Goal: Information Seeking & Learning: Learn about a topic

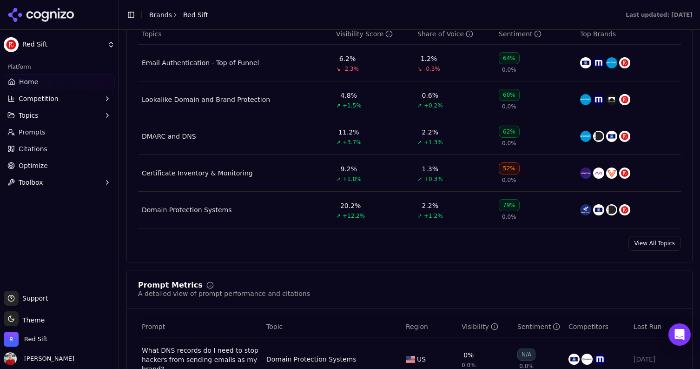
scroll to position [450, 0]
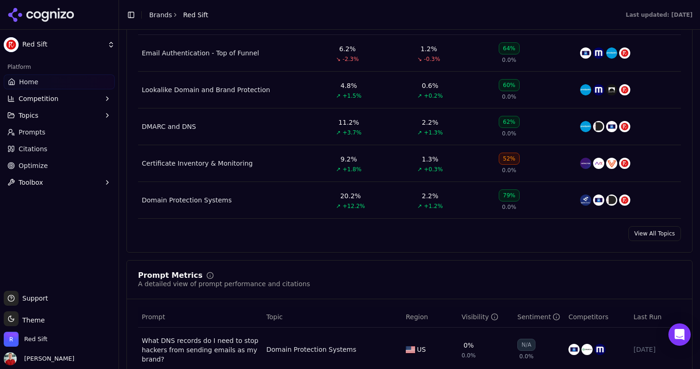
click at [637, 235] on link "View All Topics" at bounding box center [655, 233] width 53 height 15
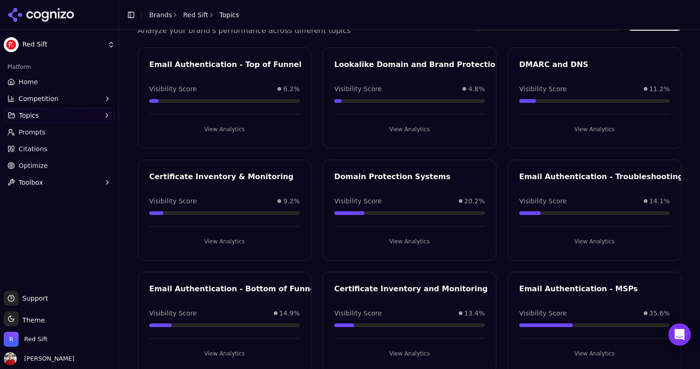
scroll to position [69, 0]
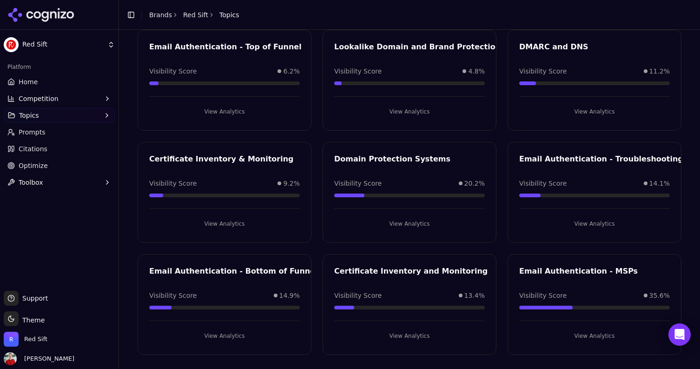
click at [408, 330] on button "View Analytics" at bounding box center [409, 335] width 151 height 15
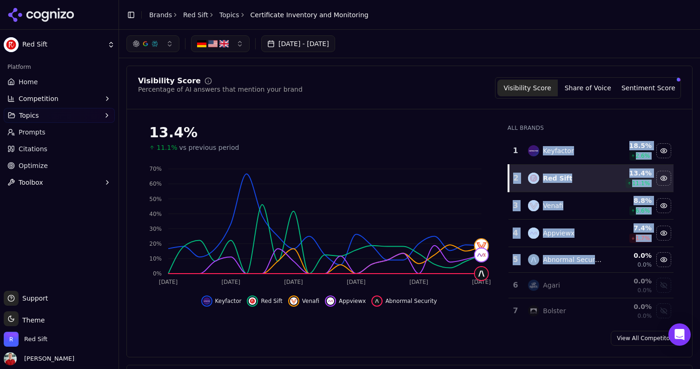
drag, startPoint x: 607, startPoint y: 258, endPoint x: 543, endPoint y: 153, distance: 123.1
click at [542, 153] on tbody "1 Keyfactor 18.5 % 2.6 % 2 Red Sift 13.4 % 11.1 % 3 Venafi 8.8 % 6.6 % 4 Appvie…" at bounding box center [591, 332] width 165 height 391
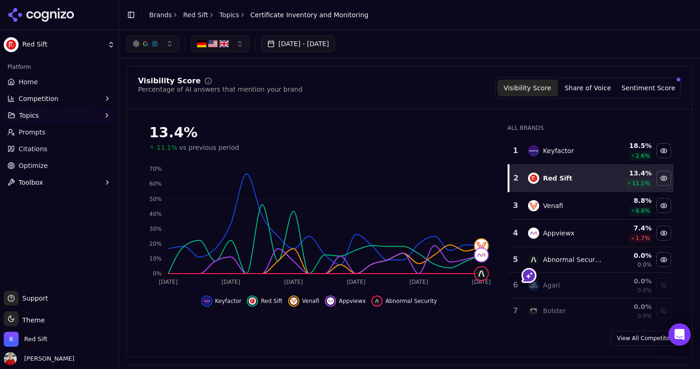
click at [415, 99] on div "Visibility Score Percentage of AI answers that mention your brand Visibility Sc…" at bounding box center [409, 93] width 565 height 32
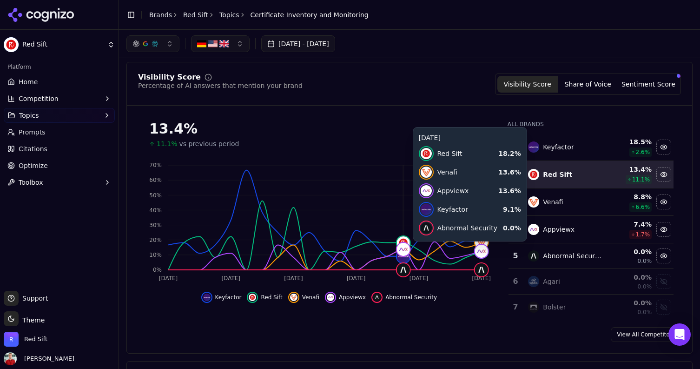
scroll to position [1, 0]
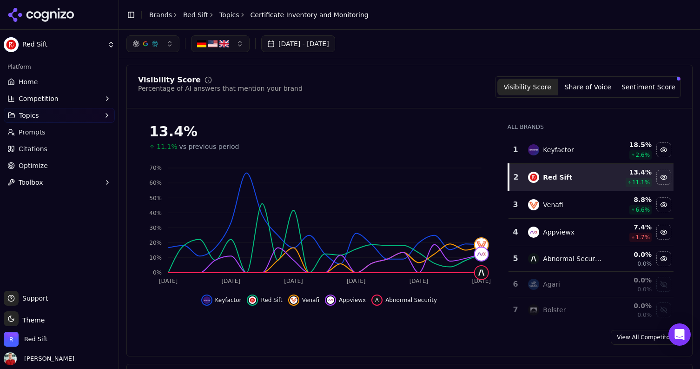
click at [318, 44] on button "[DATE] - [DATE]" at bounding box center [298, 43] width 74 height 17
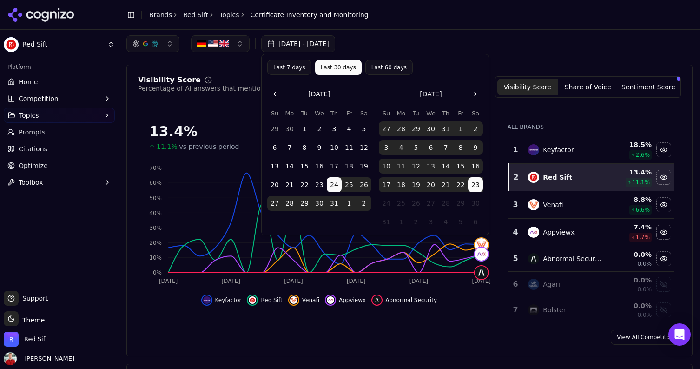
click at [326, 68] on button "Last 30 days" at bounding box center [338, 67] width 46 height 15
click at [294, 64] on button "Last 7 days" at bounding box center [289, 67] width 44 height 15
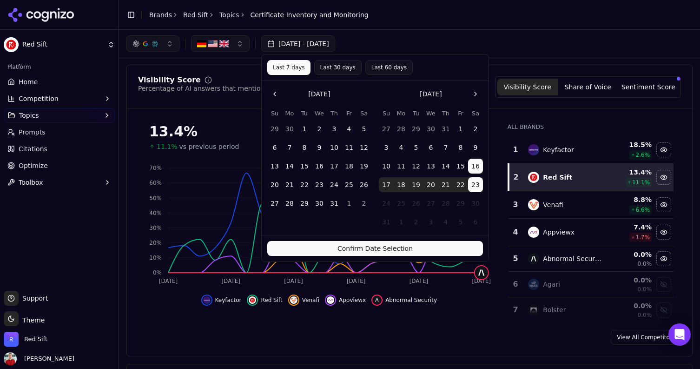
click at [326, 67] on button "Last 30 days" at bounding box center [337, 67] width 47 height 15
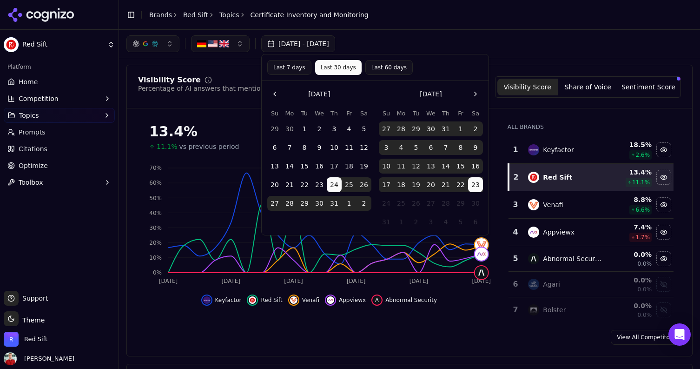
click at [435, 44] on div "[DATE] - [DATE]" at bounding box center [409, 43] width 566 height 17
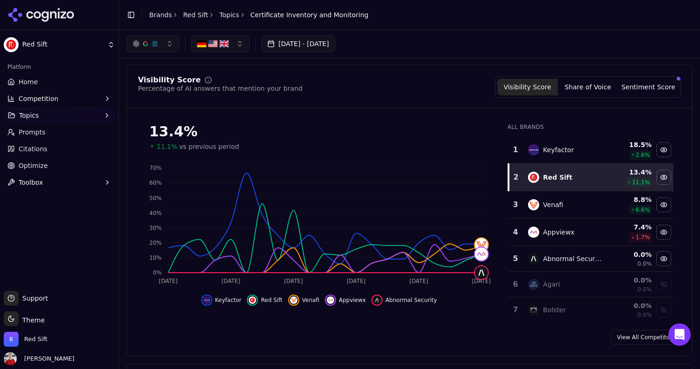
click at [318, 44] on button "[DATE] - [DATE]" at bounding box center [298, 43] width 74 height 17
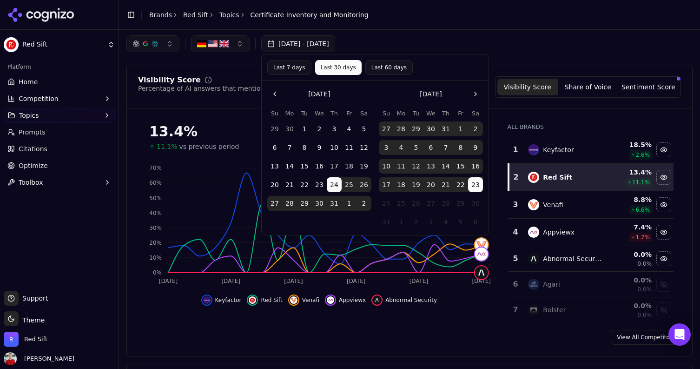
click at [285, 71] on button "Last 7 days" at bounding box center [289, 67] width 44 height 15
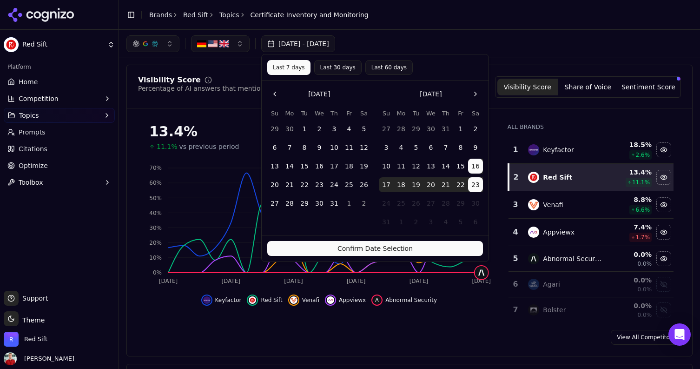
click at [357, 248] on button "Confirm Date Selection" at bounding box center [375, 248] width 216 height 15
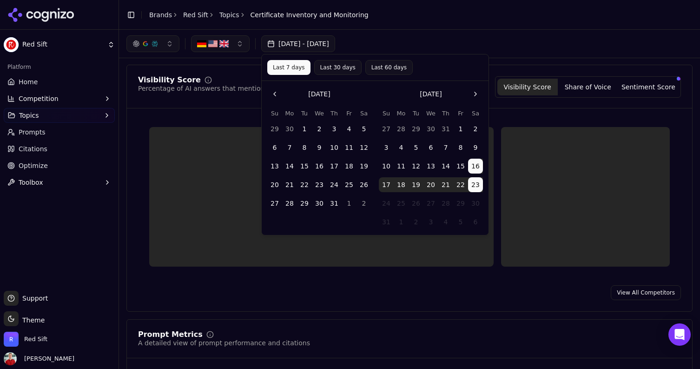
scroll to position [0, 0]
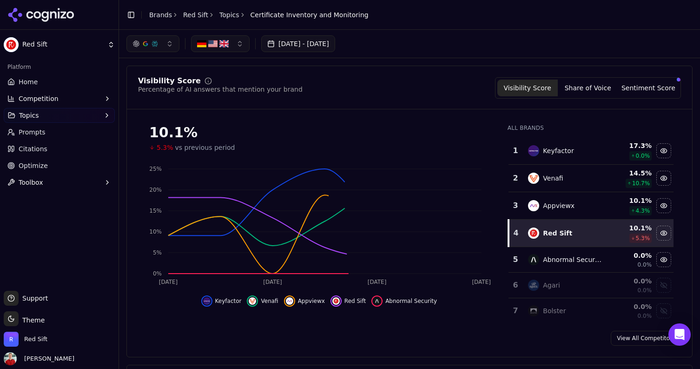
click at [333, 40] on button "[DATE] - [DATE]" at bounding box center [298, 43] width 74 height 17
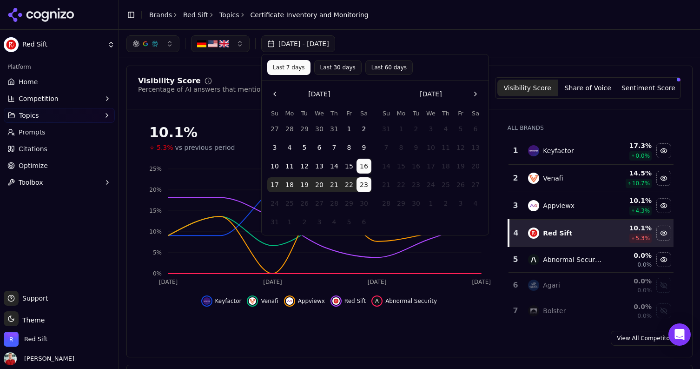
click at [337, 66] on button "Last 30 days" at bounding box center [337, 67] width 47 height 15
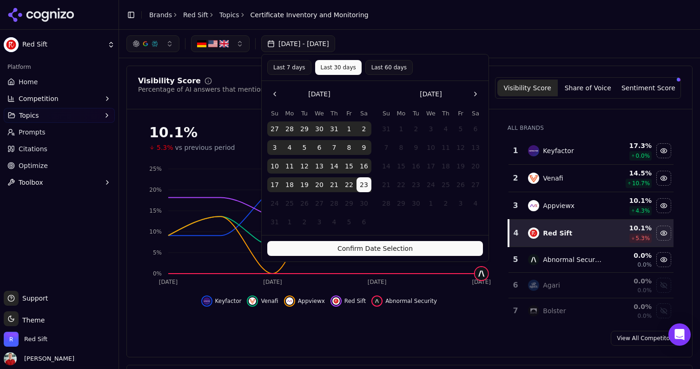
click at [363, 249] on button "Confirm Date Selection" at bounding box center [375, 248] width 216 height 15
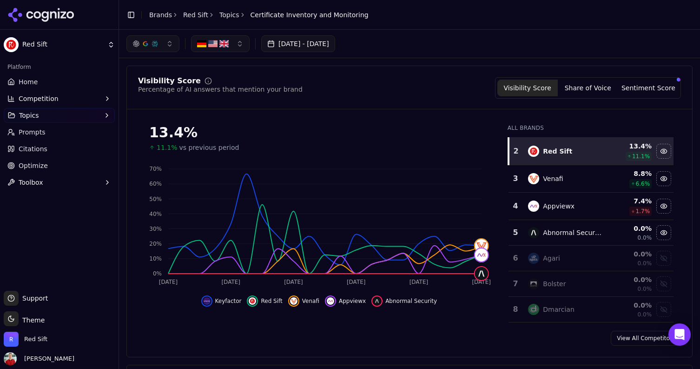
scroll to position [31, 0]
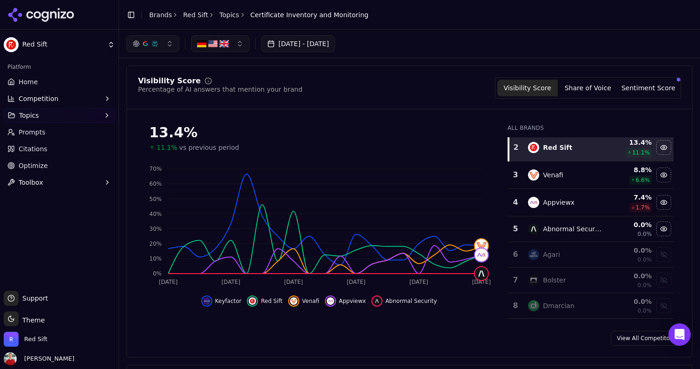
click at [639, 340] on link "View All Competitors" at bounding box center [646, 338] width 70 height 15
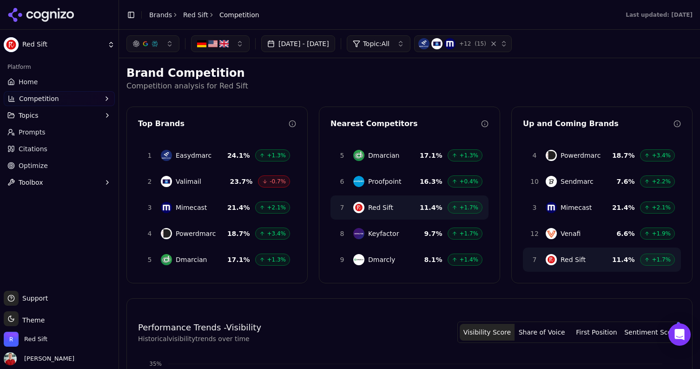
click at [328, 41] on button "[DATE] - [DATE]" at bounding box center [298, 43] width 74 height 17
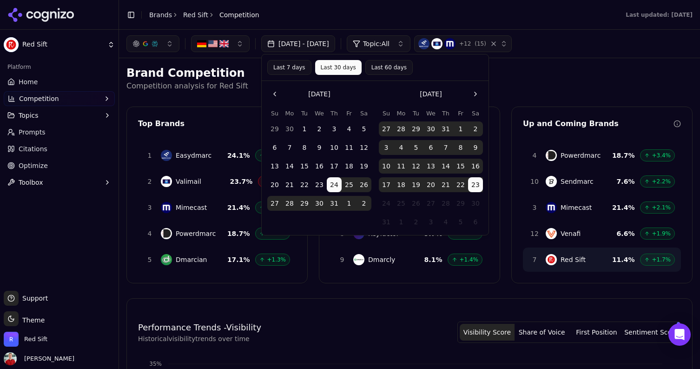
click at [328, 41] on button "[DATE] - [DATE]" at bounding box center [298, 43] width 74 height 17
